Goal: Information Seeking & Learning: Find specific fact

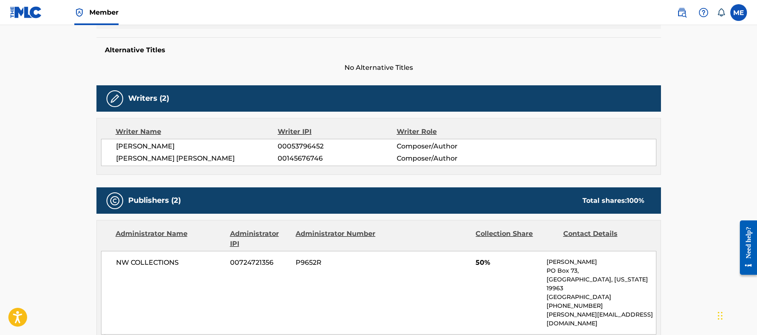
scroll to position [94, 0]
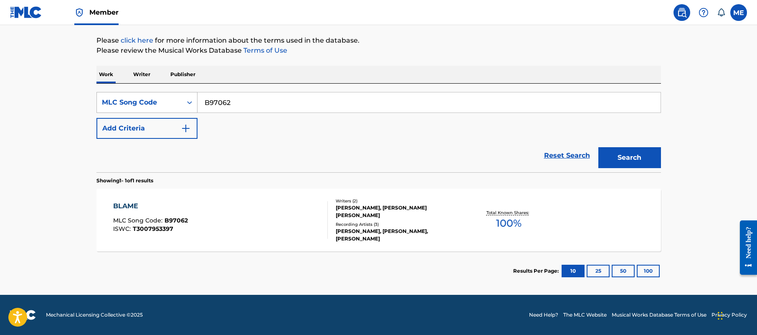
click at [172, 106] on div "MLC Song Code" at bounding box center [139, 102] width 75 height 10
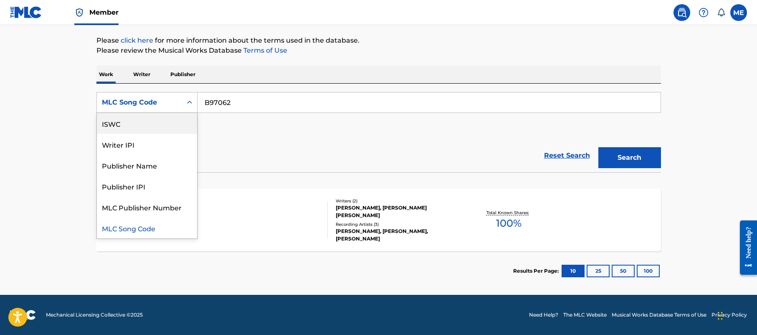
scroll to position [0, 0]
click at [155, 122] on div "Work Title" at bounding box center [147, 123] width 100 height 21
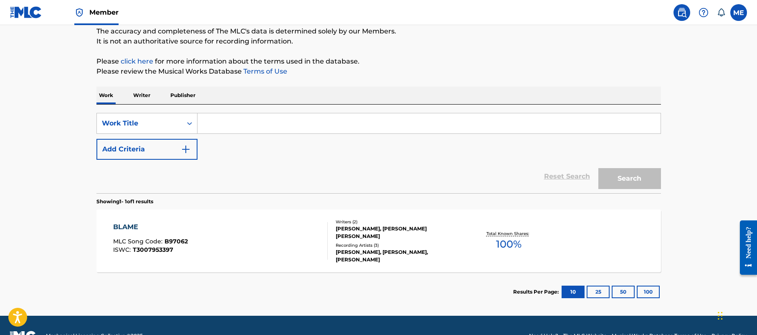
scroll to position [73, 0]
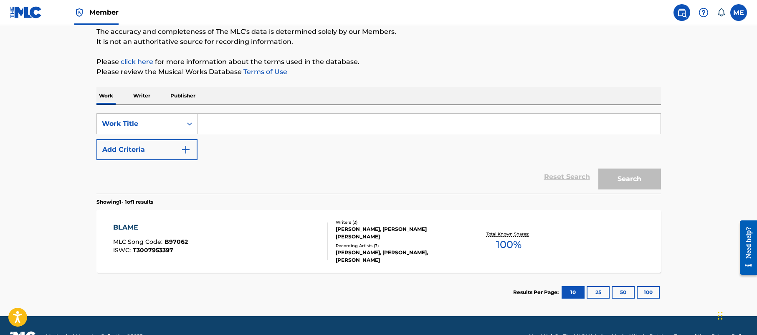
click at [277, 130] on input "Search Form" at bounding box center [429, 124] width 463 height 20
paste input "Danceaholic"
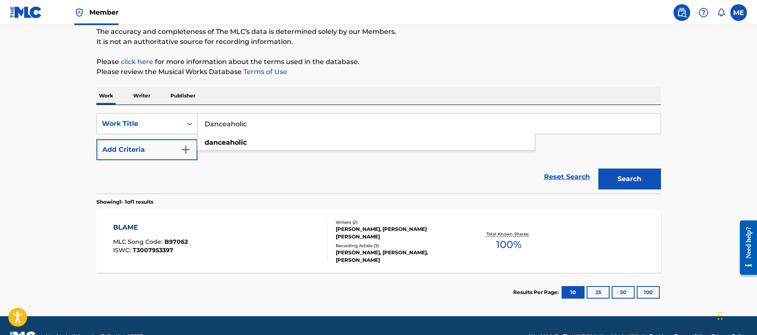
type input "Danceaholic"
click at [191, 144] on button "Add Criteria" at bounding box center [147, 149] width 101 height 21
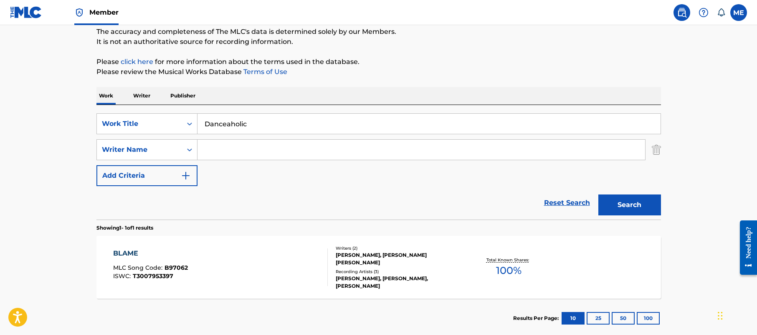
click at [248, 148] on input "Search Form" at bounding box center [422, 150] width 448 height 20
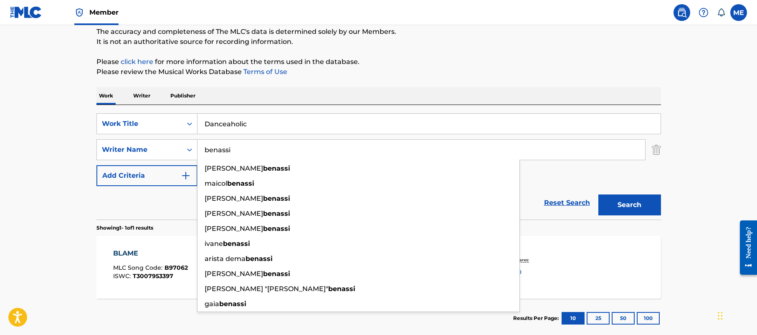
type input "benassi"
click at [599, 194] on button "Search" at bounding box center [630, 204] width 63 height 21
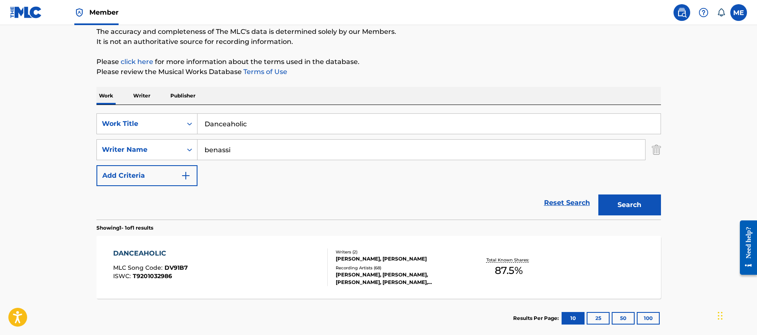
click at [236, 255] on div "DANCEAHOLIC MLC Song Code : DV91B7 ISWC : T9201032986" at bounding box center [220, 267] width 215 height 38
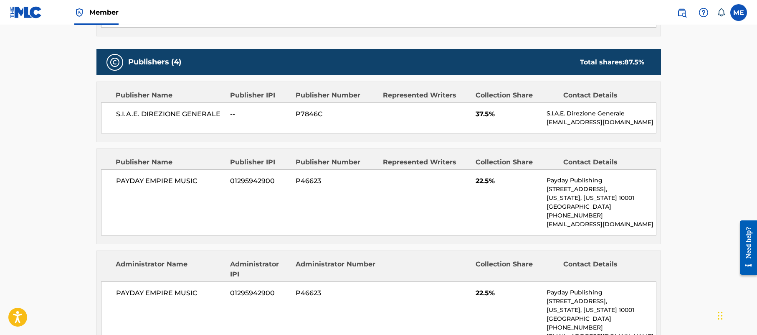
scroll to position [348, 0]
click at [74, 182] on main "< Back to public search results Copy work link DANCEAHOLIC Work Detail Member W…" at bounding box center [378, 271] width 757 height 1189
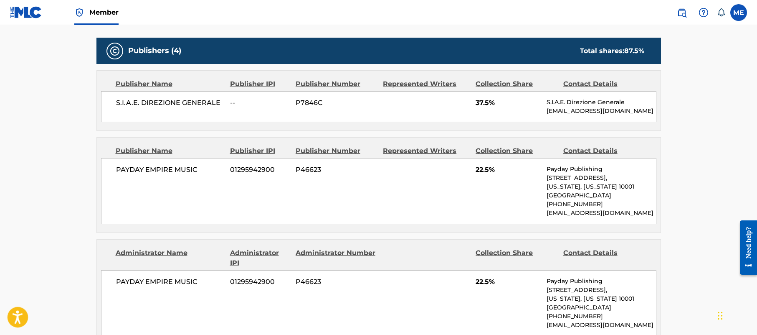
scroll to position [356, 0]
